Goal: Transaction & Acquisition: Purchase product/service

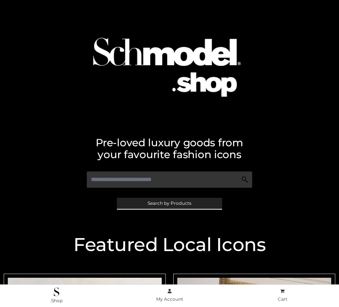
click at [169, 203] on span "Search by Products" at bounding box center [170, 203] width 44 height 4
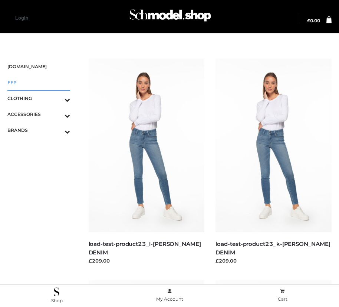
click at [39, 82] on span "FFP" at bounding box center [38, 82] width 63 height 9
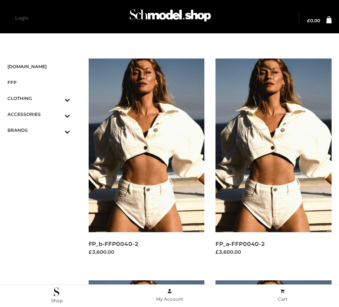
scroll to position [625, 0]
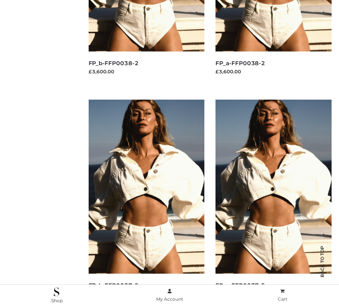
click at [273, 203] on img at bounding box center [273, 187] width 116 height 174
